Goal: Task Accomplishment & Management: Manage account settings

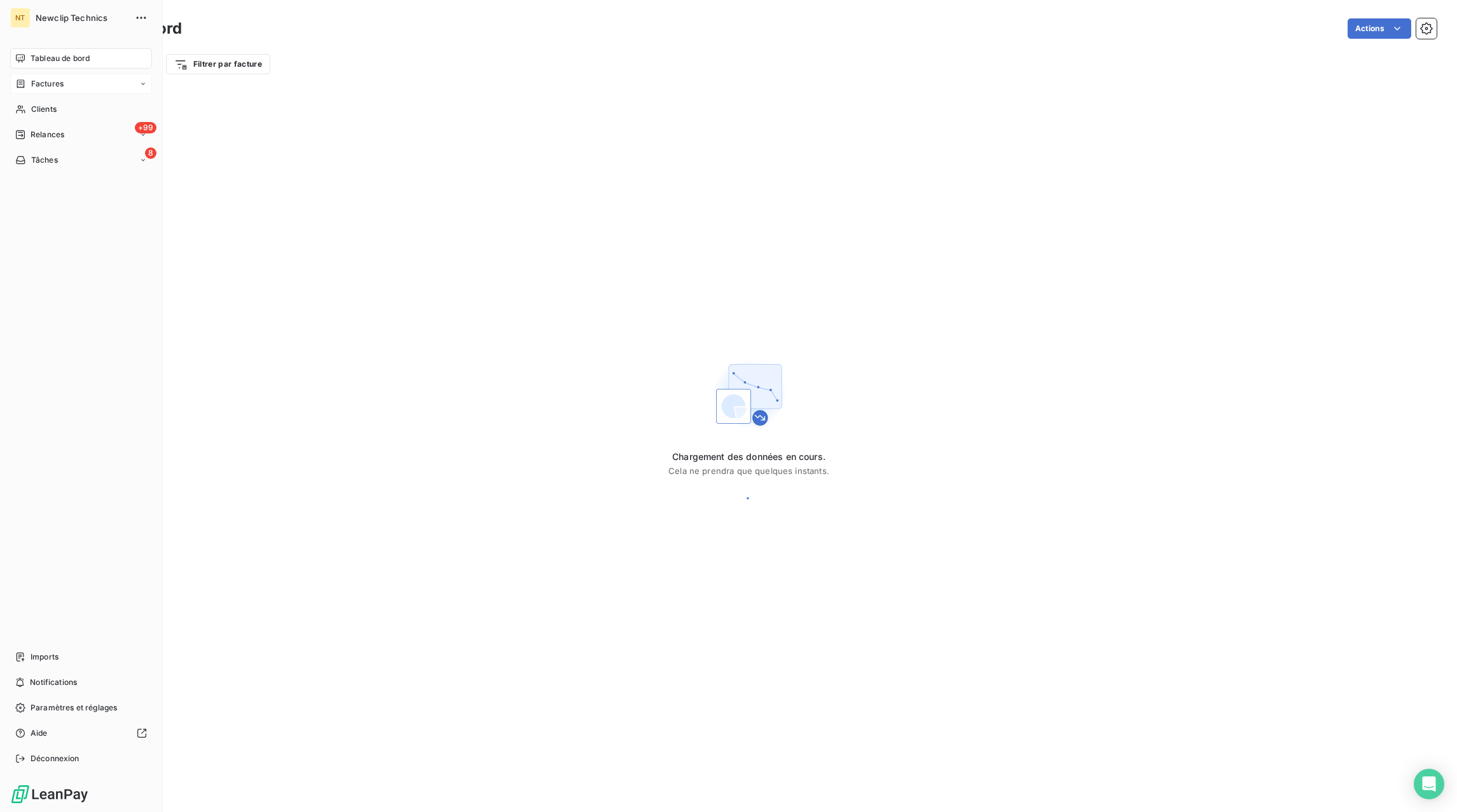
click at [40, 86] on span "Factures" at bounding box center [47, 84] width 32 height 12
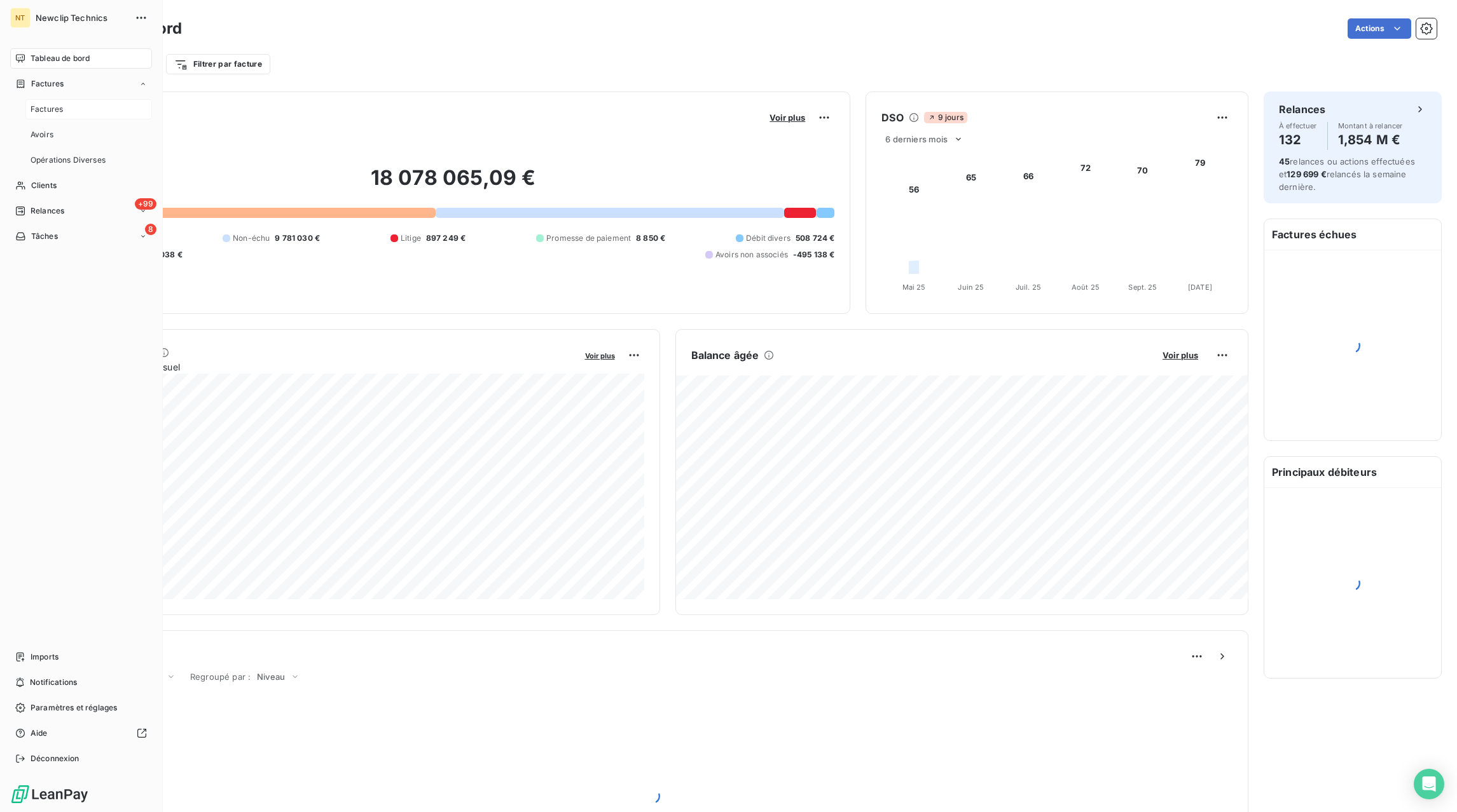
click at [49, 110] on span "Factures" at bounding box center [46, 109] width 32 height 12
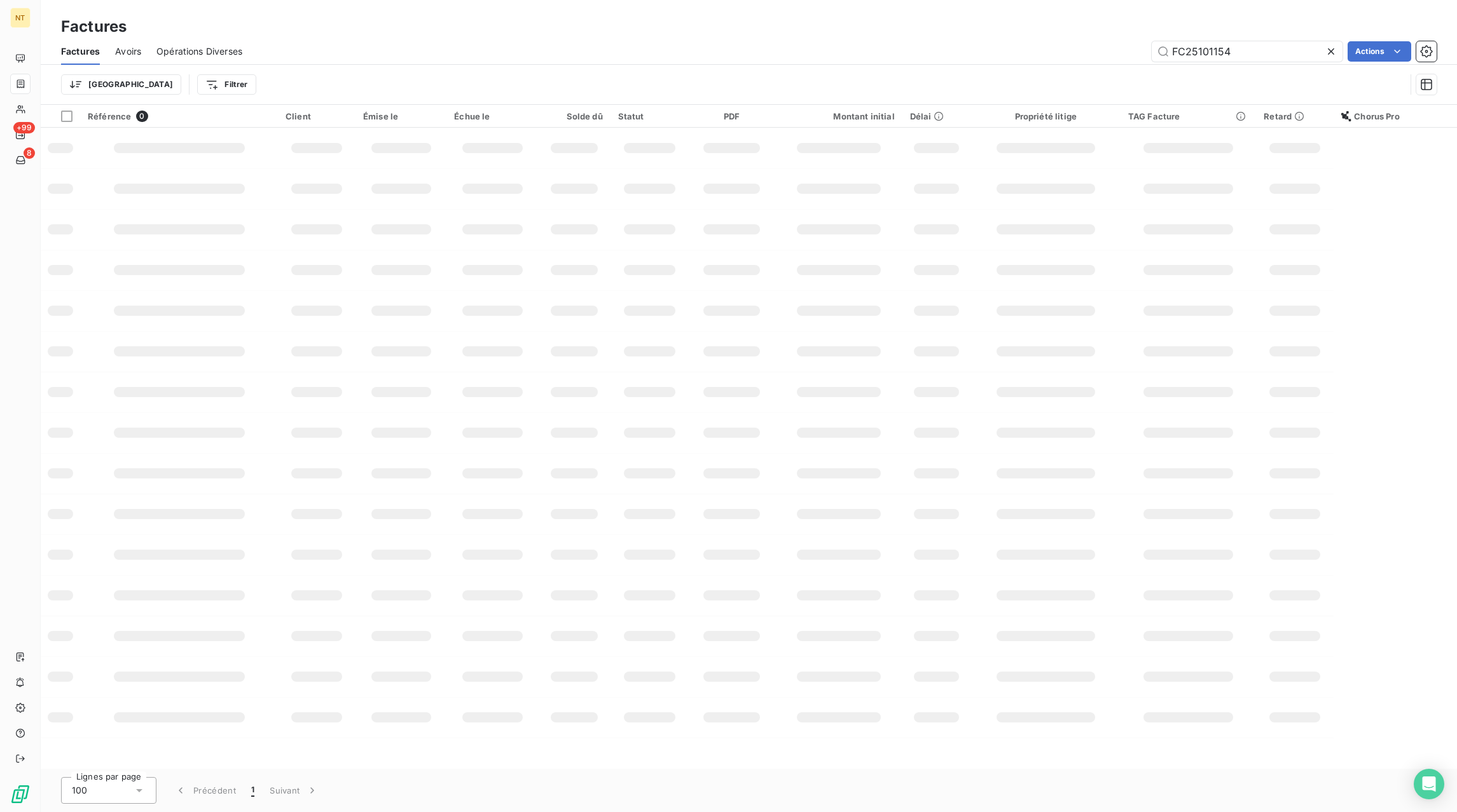
click at [1333, 47] on icon at bounding box center [1330, 52] width 12 height 12
click at [1286, 54] on input "text" at bounding box center [1247, 51] width 191 height 21
paste input "FC25101036"
type input "FC25101036"
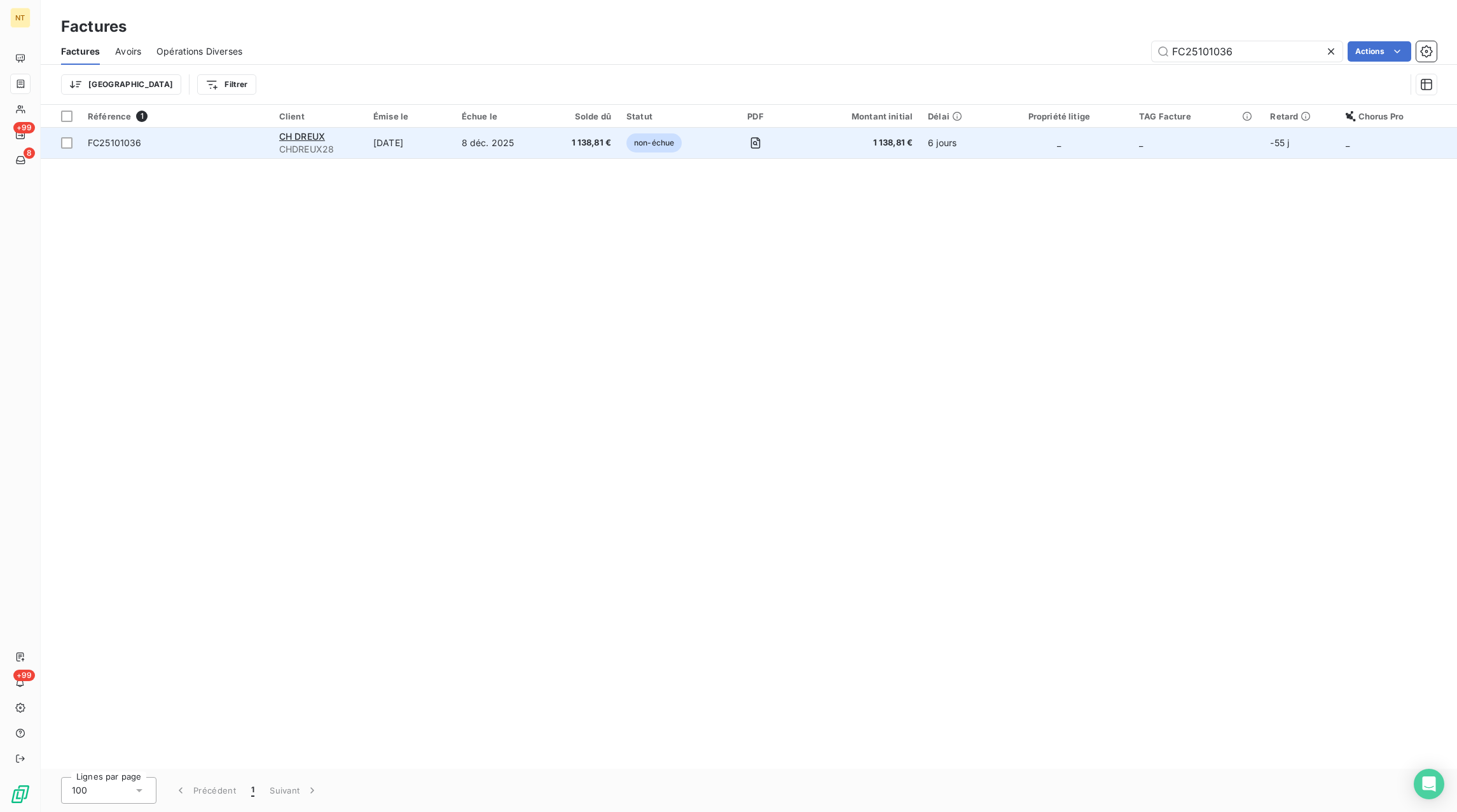
click at [510, 151] on td "8 déc. 2025" at bounding box center [499, 143] width 91 height 30
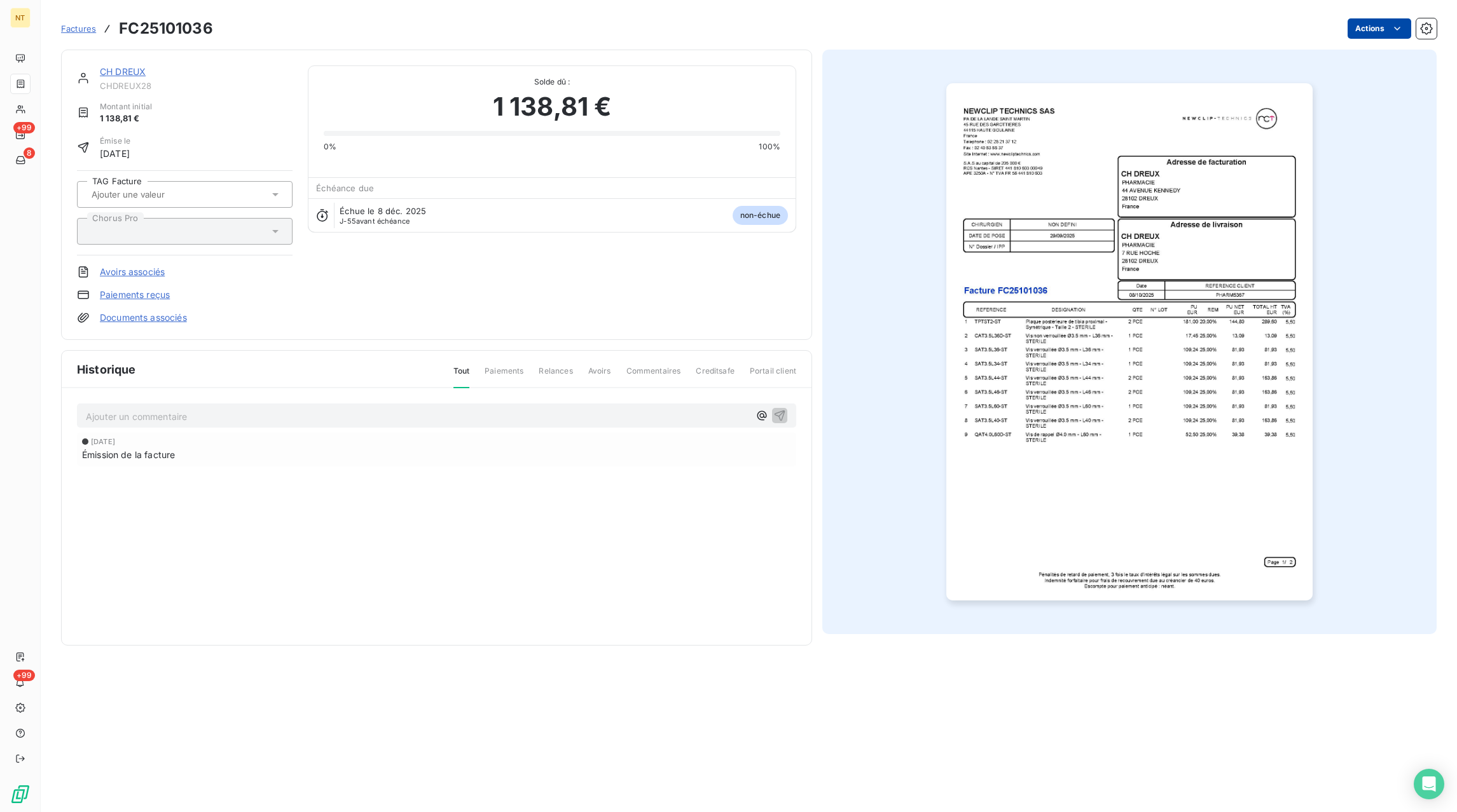
click at [1372, 30] on html "NT +99 8 +99 Factures FC25101036 Actions CH DREUX CHDREUX28 Montant initial 1 1…" at bounding box center [728, 406] width 1457 height 812
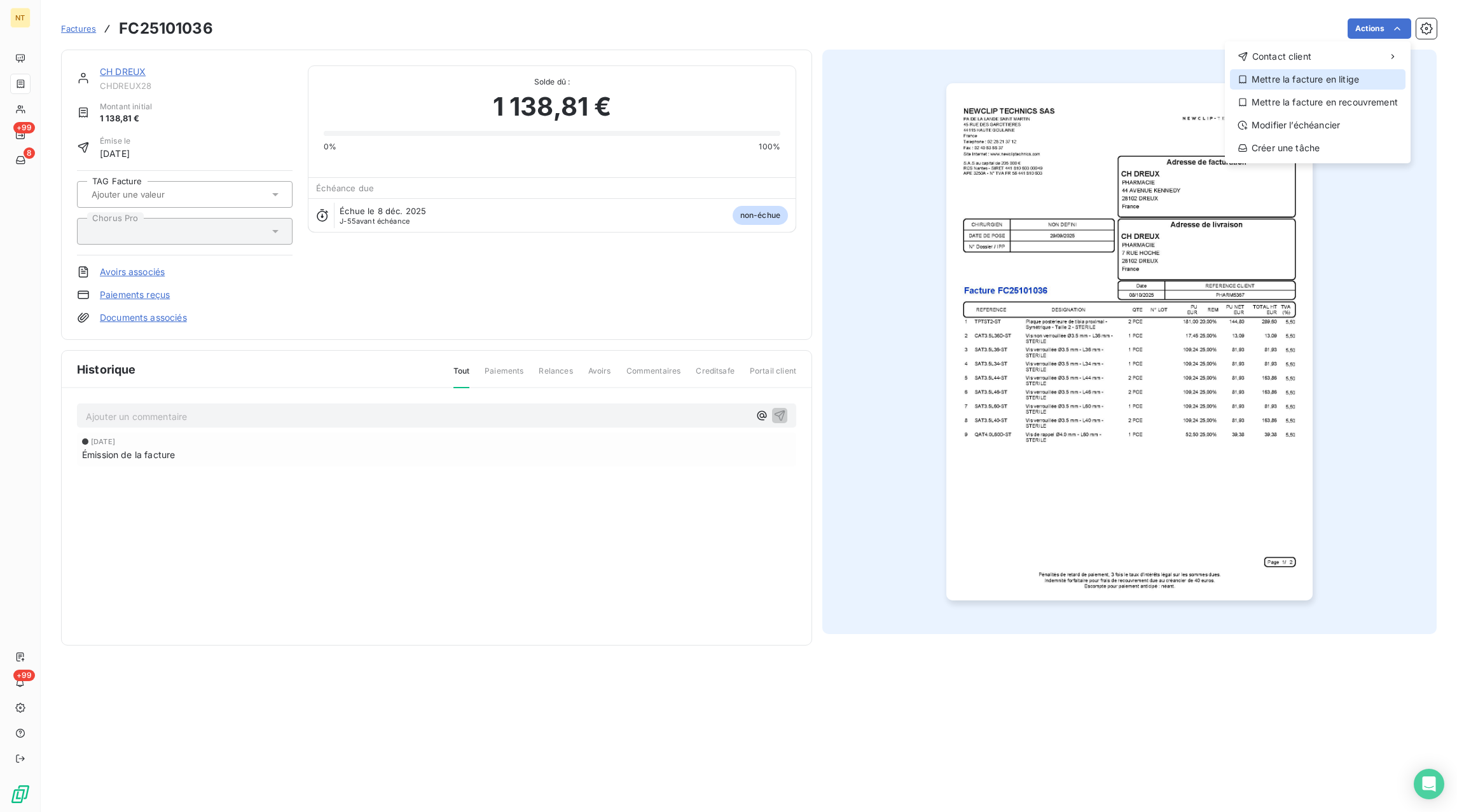
click at [1305, 82] on div "Mettre la facture en litige" at bounding box center [1317, 79] width 176 height 21
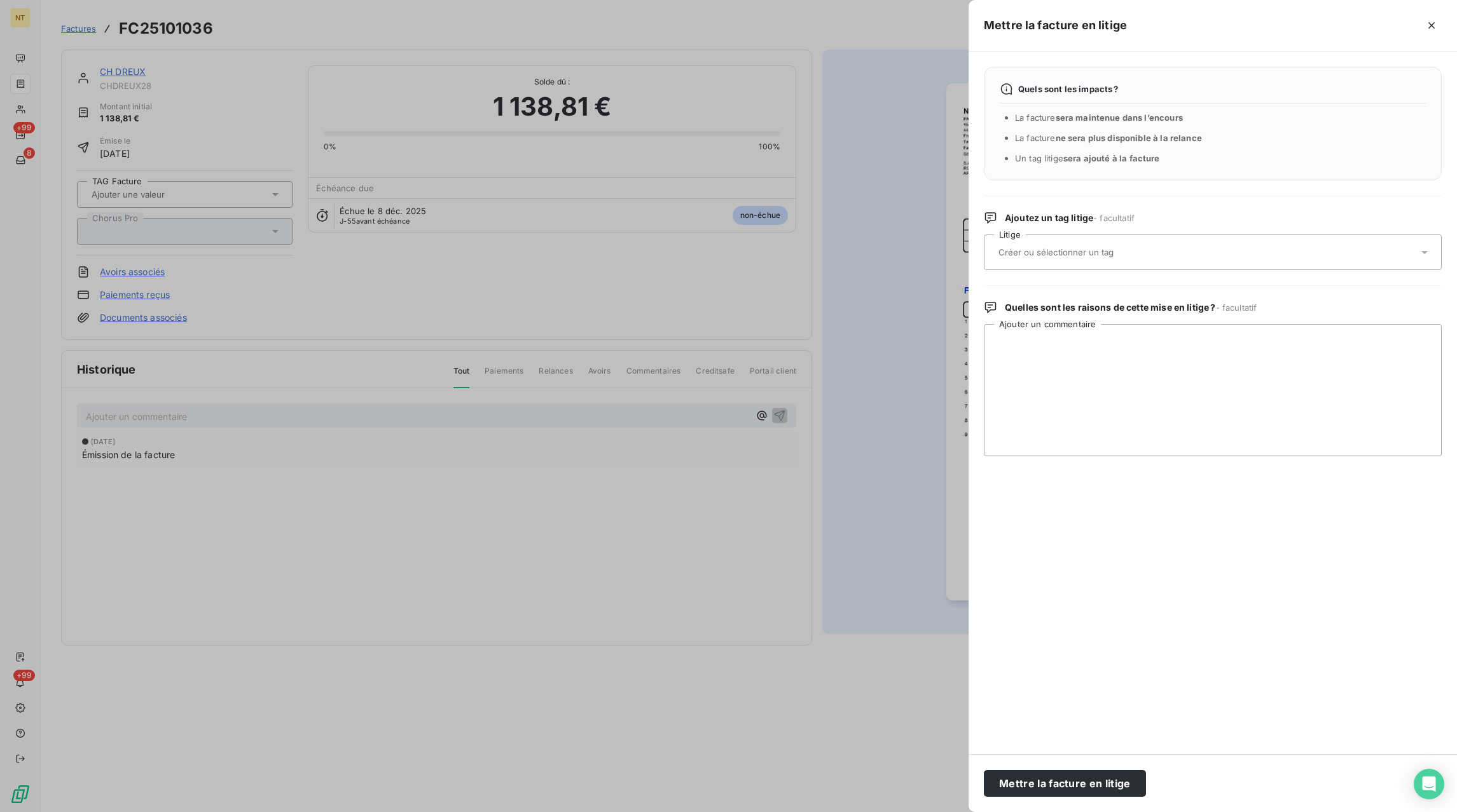
click at [1093, 250] on input "text" at bounding box center [1090, 252] width 185 height 12
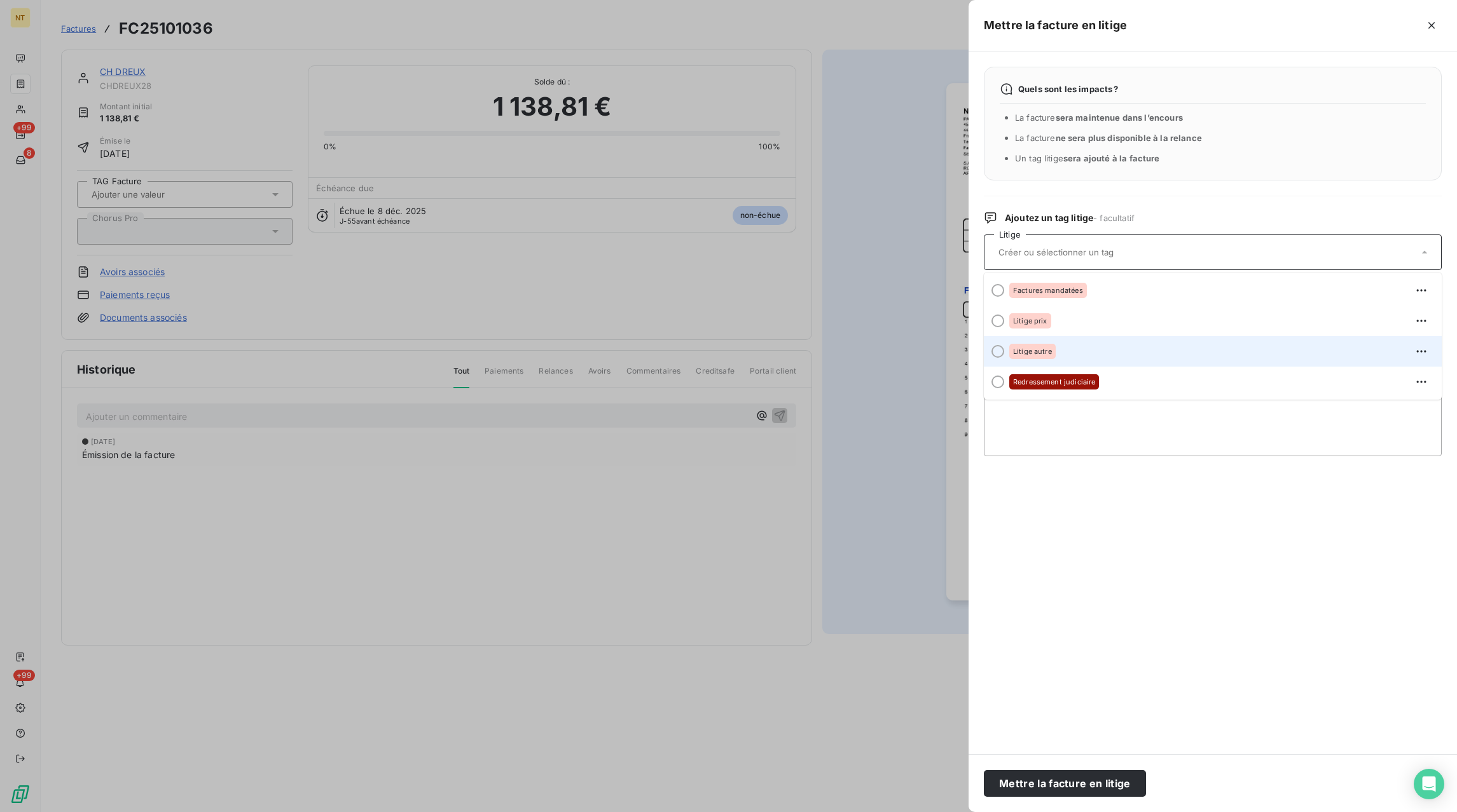
click at [1046, 347] on div "Litige autre" at bounding box center [1033, 351] width 46 height 15
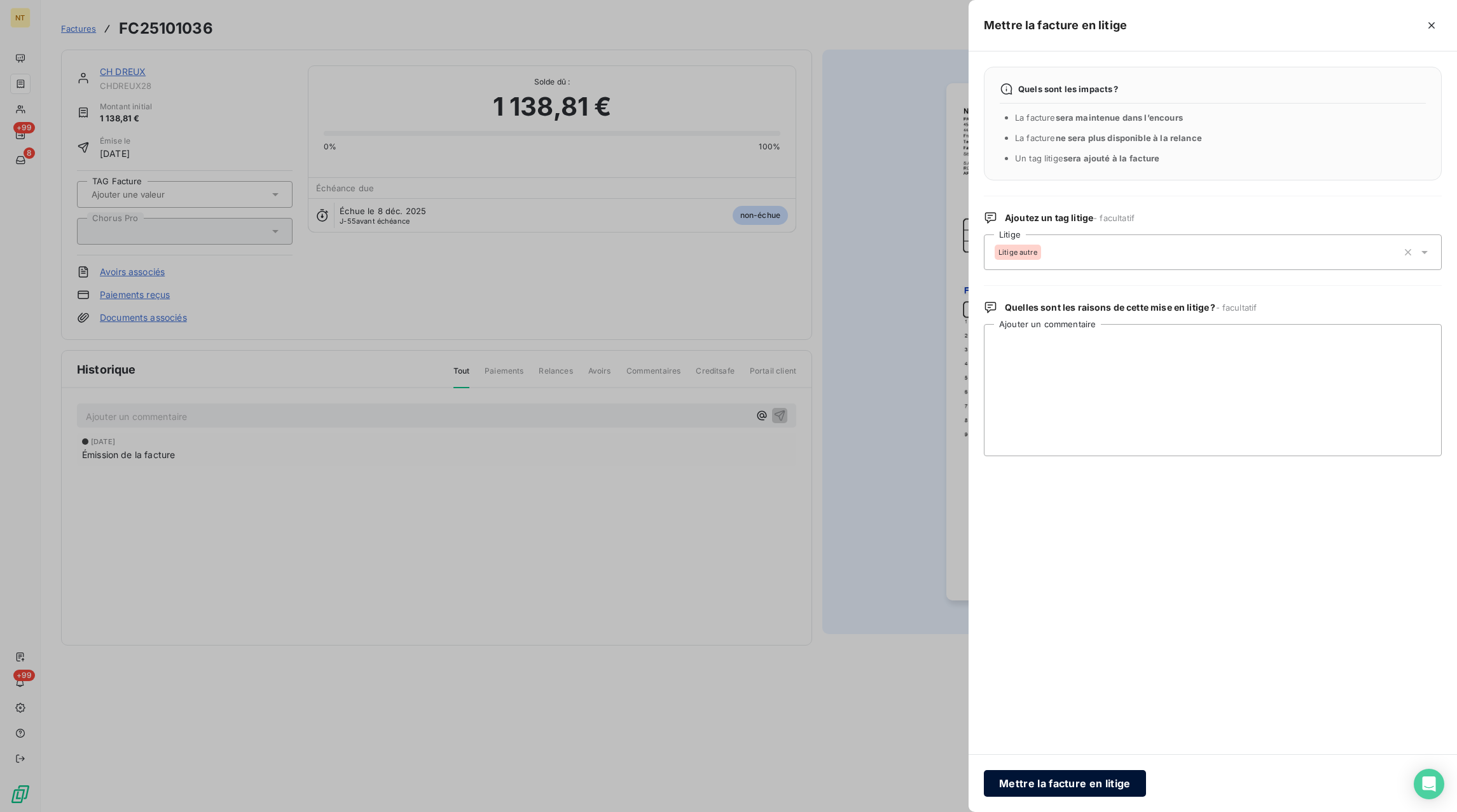
click at [1000, 782] on button "Mettre la facture en litige" at bounding box center [1065, 783] width 162 height 27
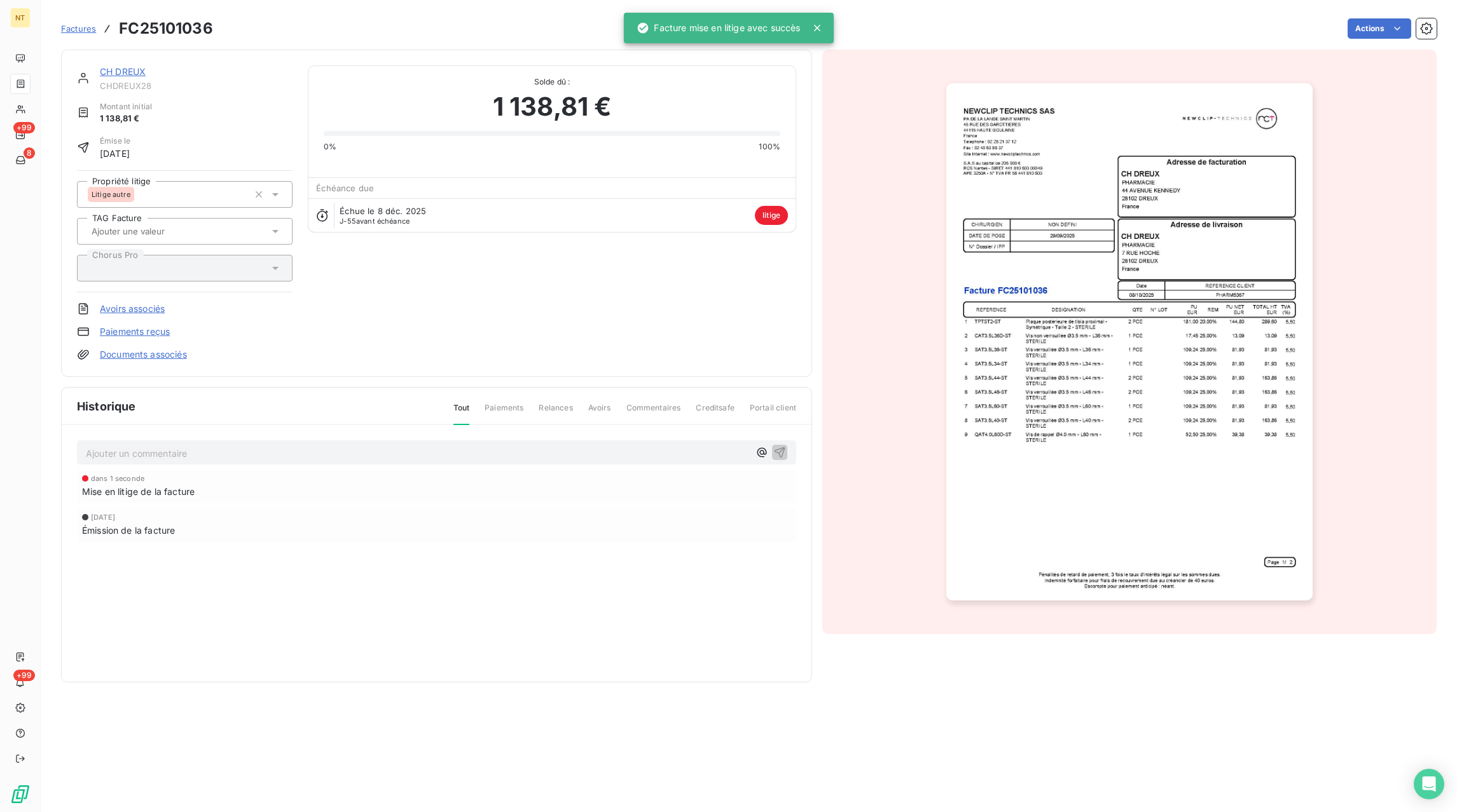
click at [160, 462] on div "Ajouter un commentaire ﻿" at bounding box center [436, 453] width 719 height 25
click at [161, 459] on p "Ajouter un commentaire ﻿" at bounding box center [417, 454] width 663 height 16
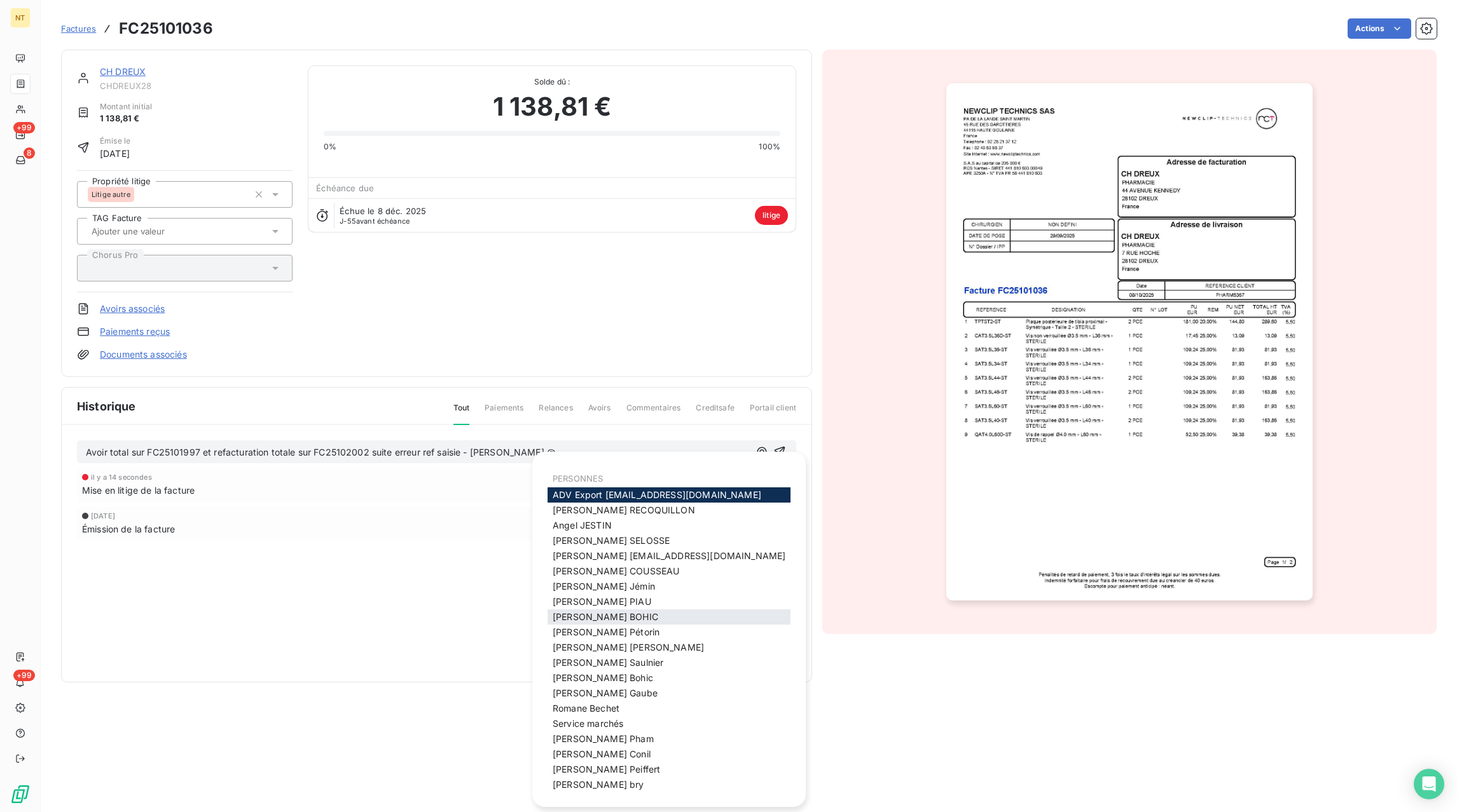
click at [586, 616] on span "Julie BOHIC" at bounding box center [605, 617] width 105 height 11
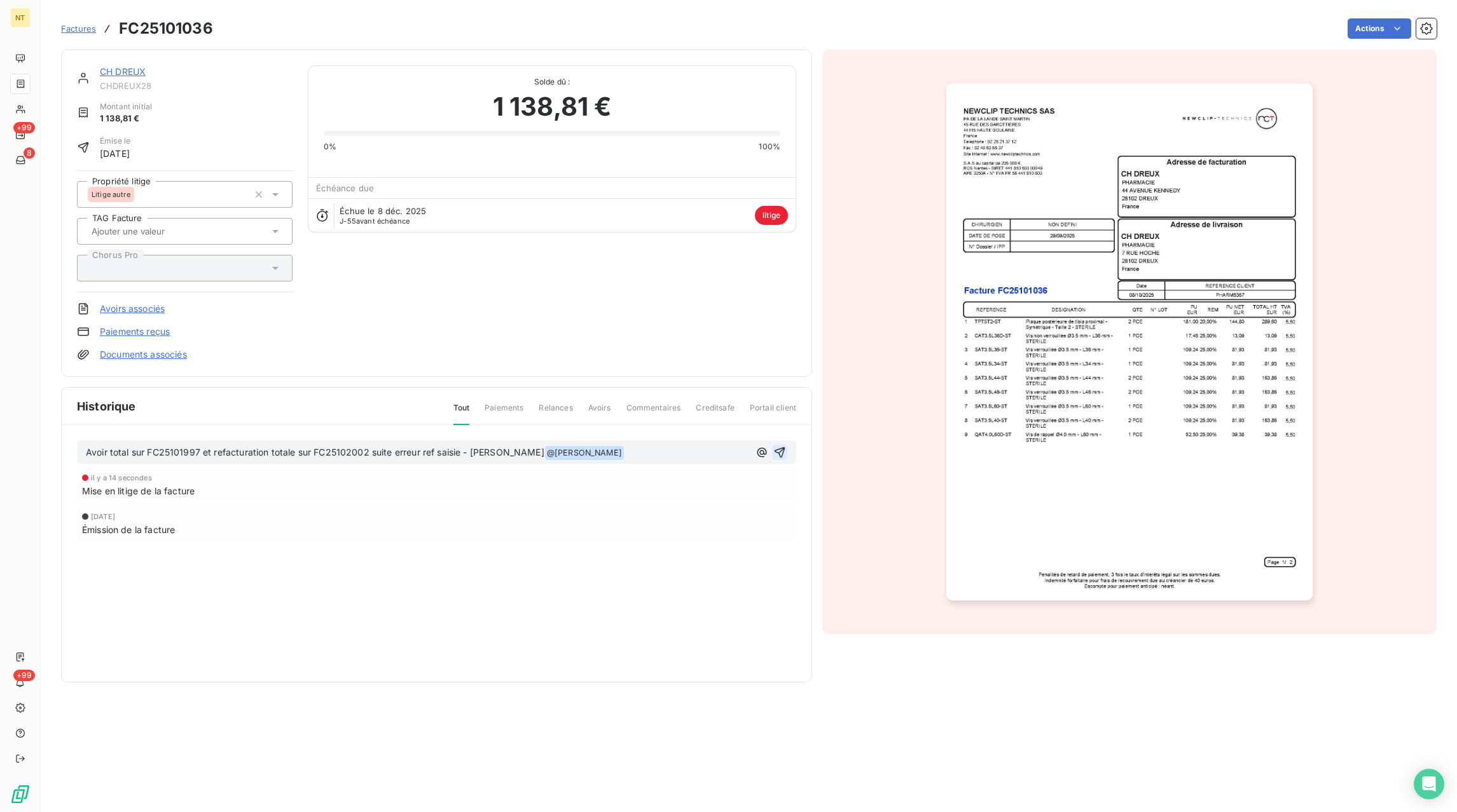
click at [780, 455] on icon "button" at bounding box center [779, 453] width 12 height 12
